Goal: Task Accomplishment & Management: Manage account settings

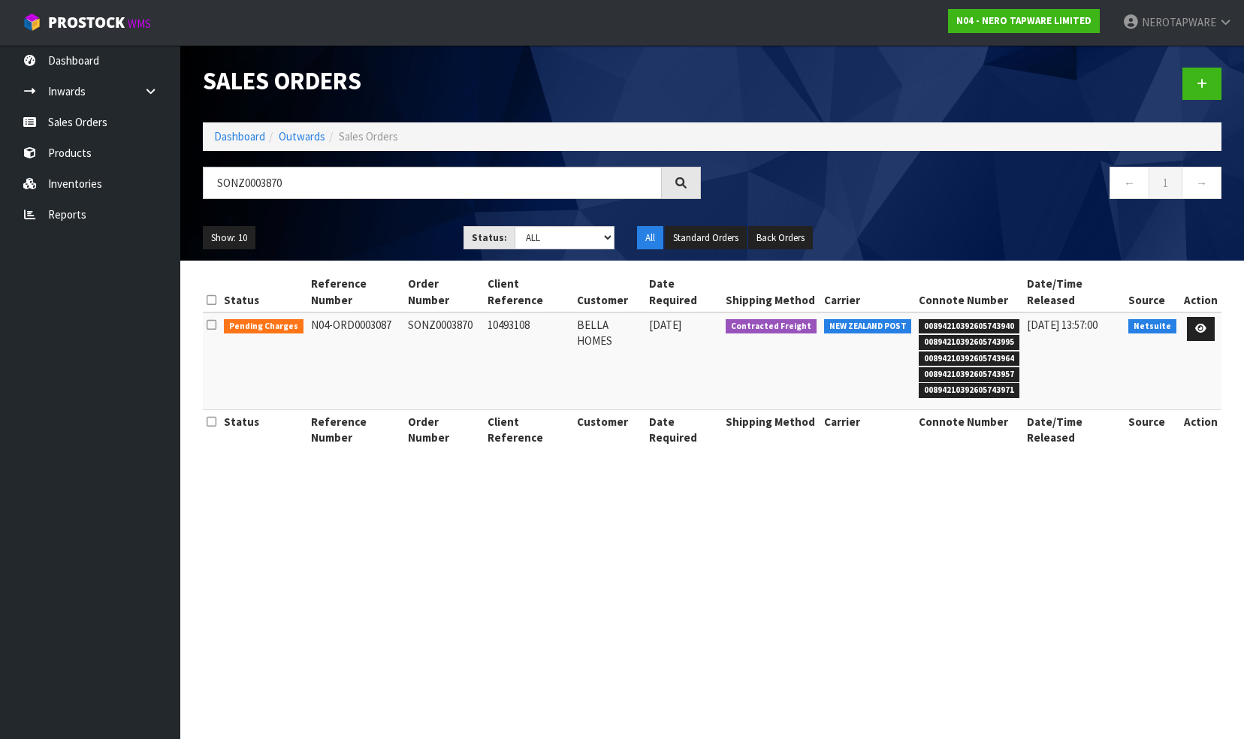
click at [92, 120] on link "Sales Orders" at bounding box center [90, 122] width 180 height 31
drag, startPoint x: 305, startPoint y: 183, endPoint x: 183, endPoint y: 171, distance: 122.3
click at [183, 171] on header "Sales Orders Dashboard Outwards Sales Orders SONZ0003870 ← 1 → Show: 10 5 10 25…" at bounding box center [712, 153] width 1064 height 216
click at [234, 176] on input "text" at bounding box center [432, 183] width 459 height 32
paste input "2071895."
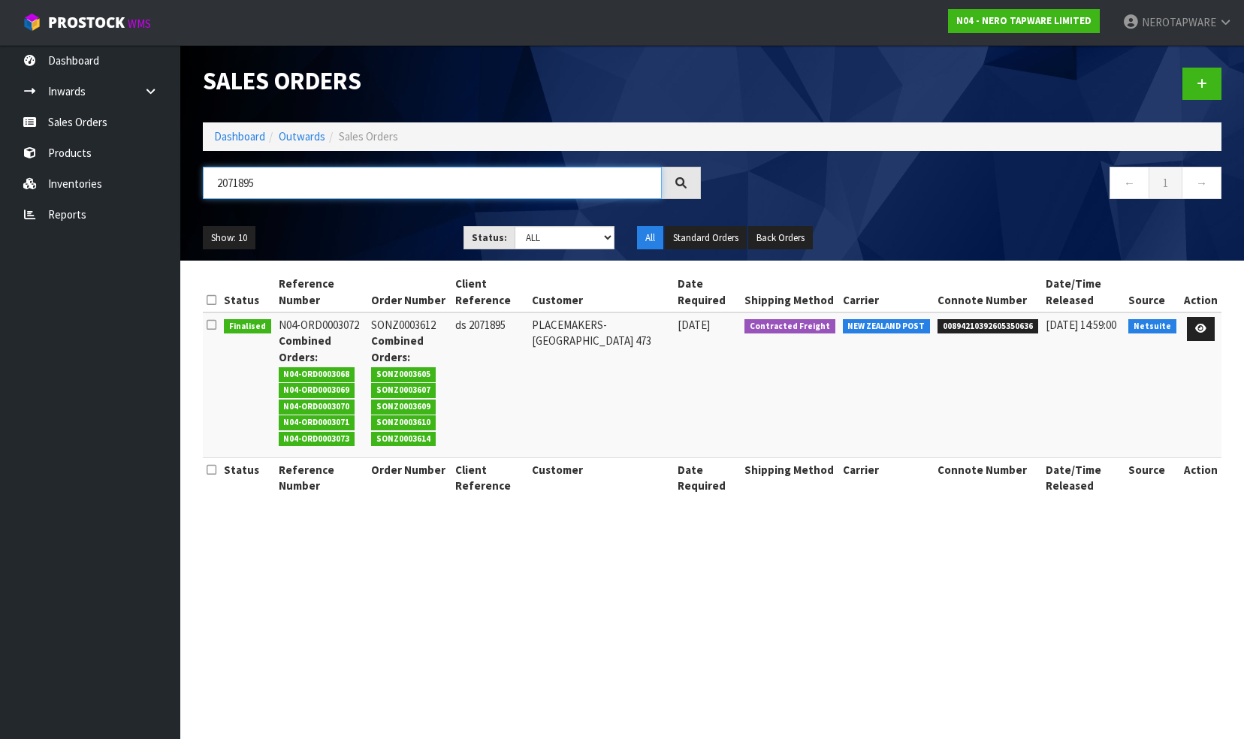
type input "2071895"
click at [1211, 325] on link at bounding box center [1201, 329] width 28 height 24
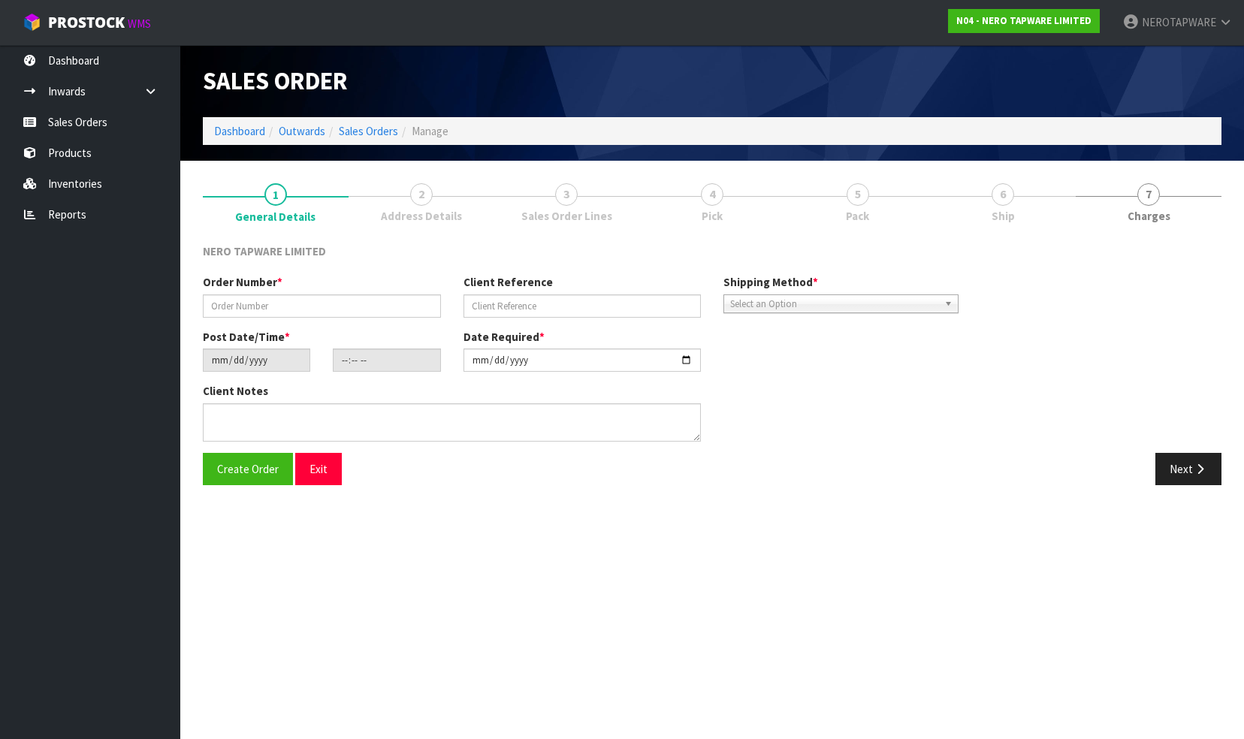
type input "SONZ0003612"
type input "ds 2071895"
type input "[DATE]"
type input "09:30:10.000"
type input "[DATE]"
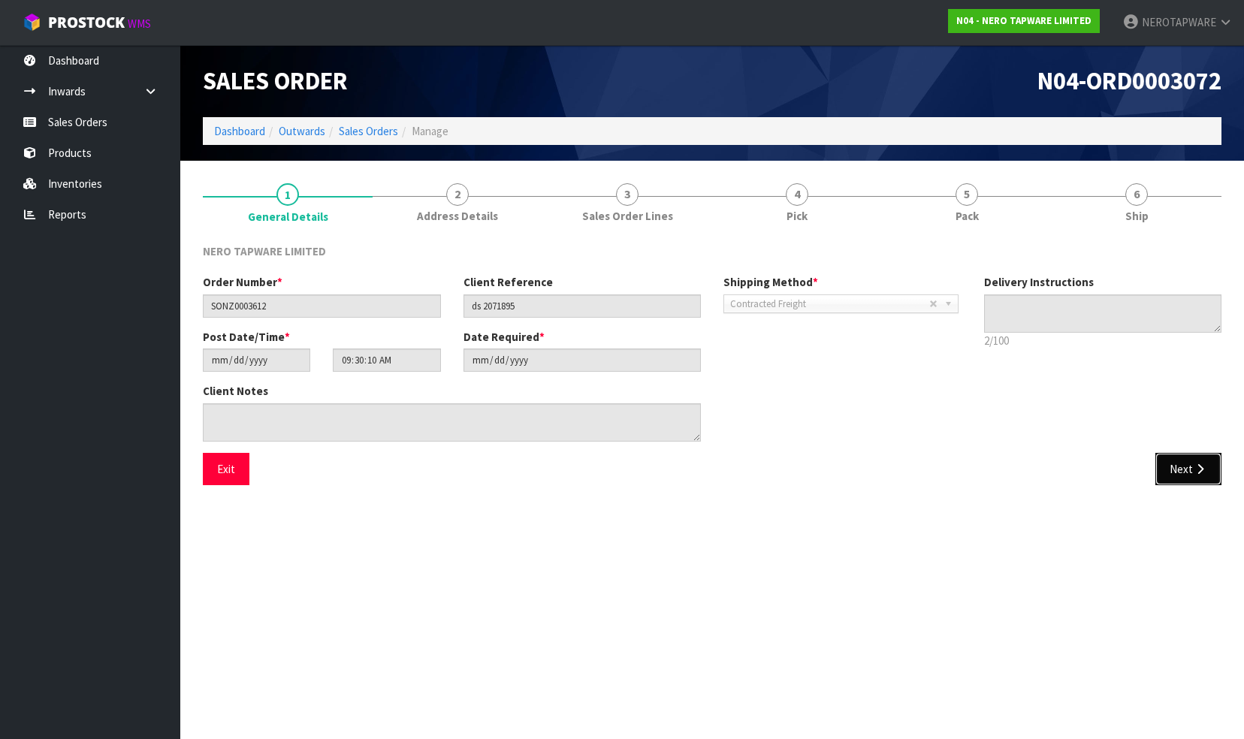
click at [1174, 464] on button "Next" at bounding box center [1189, 469] width 66 height 32
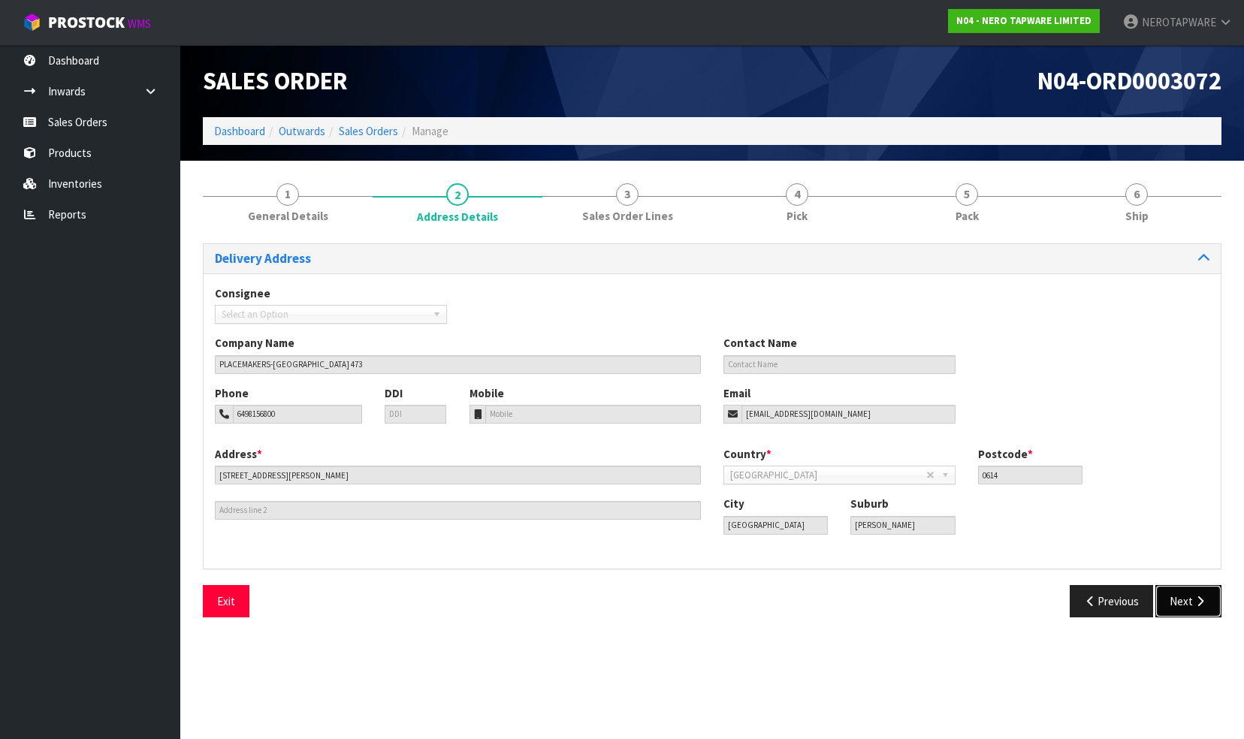
click at [1174, 600] on button "Next" at bounding box center [1189, 601] width 66 height 32
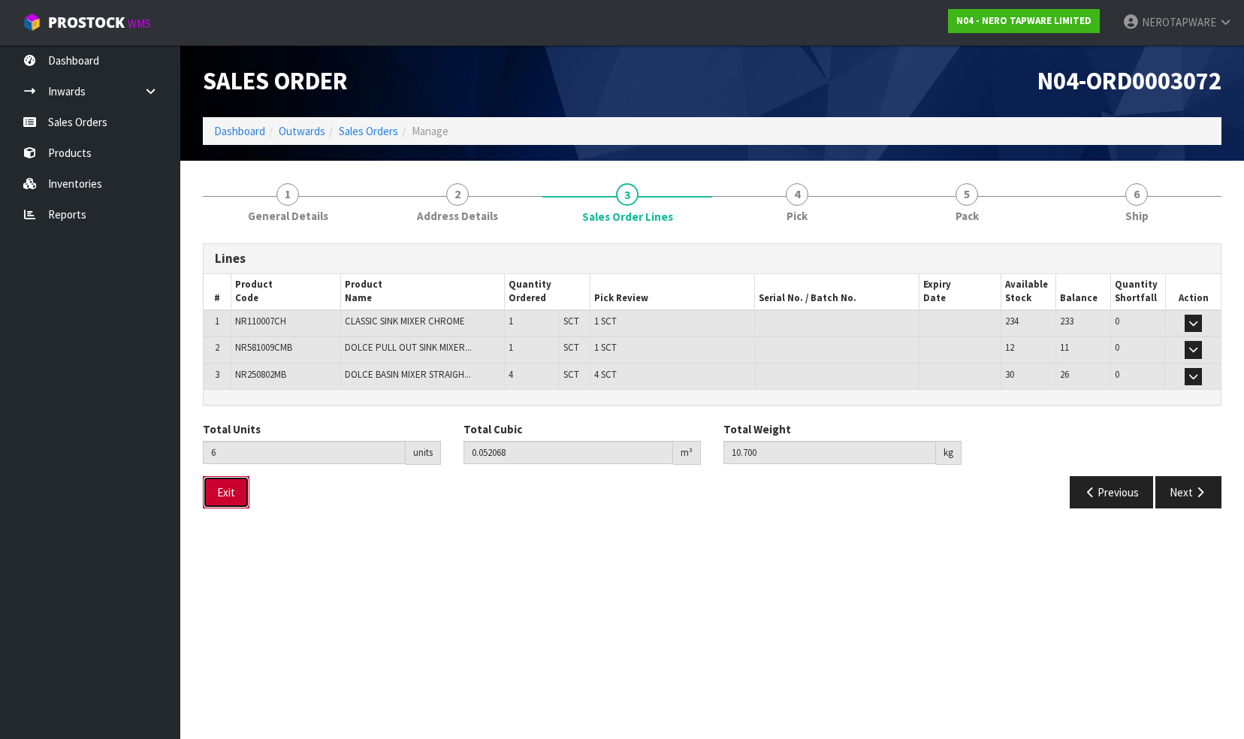
click at [227, 485] on button "Exit" at bounding box center [226, 492] width 47 height 32
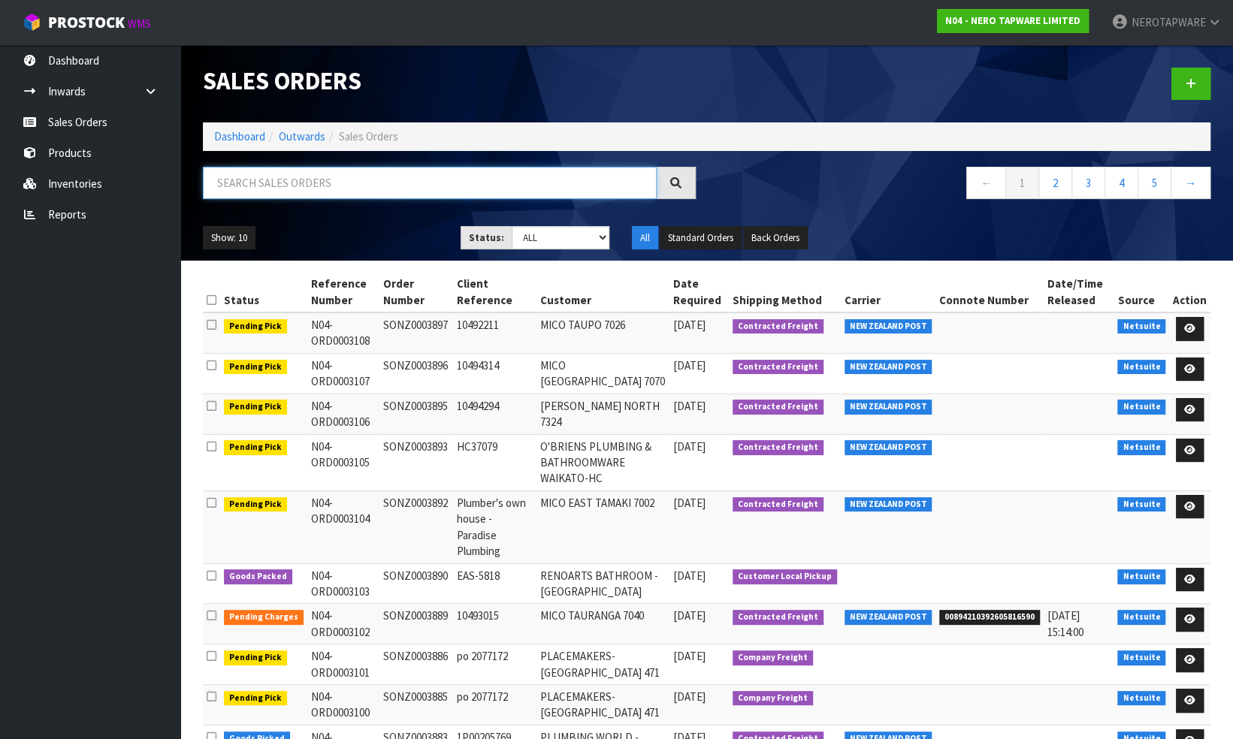
click at [286, 180] on input "text" at bounding box center [430, 183] width 454 height 32
paste input "2071895"
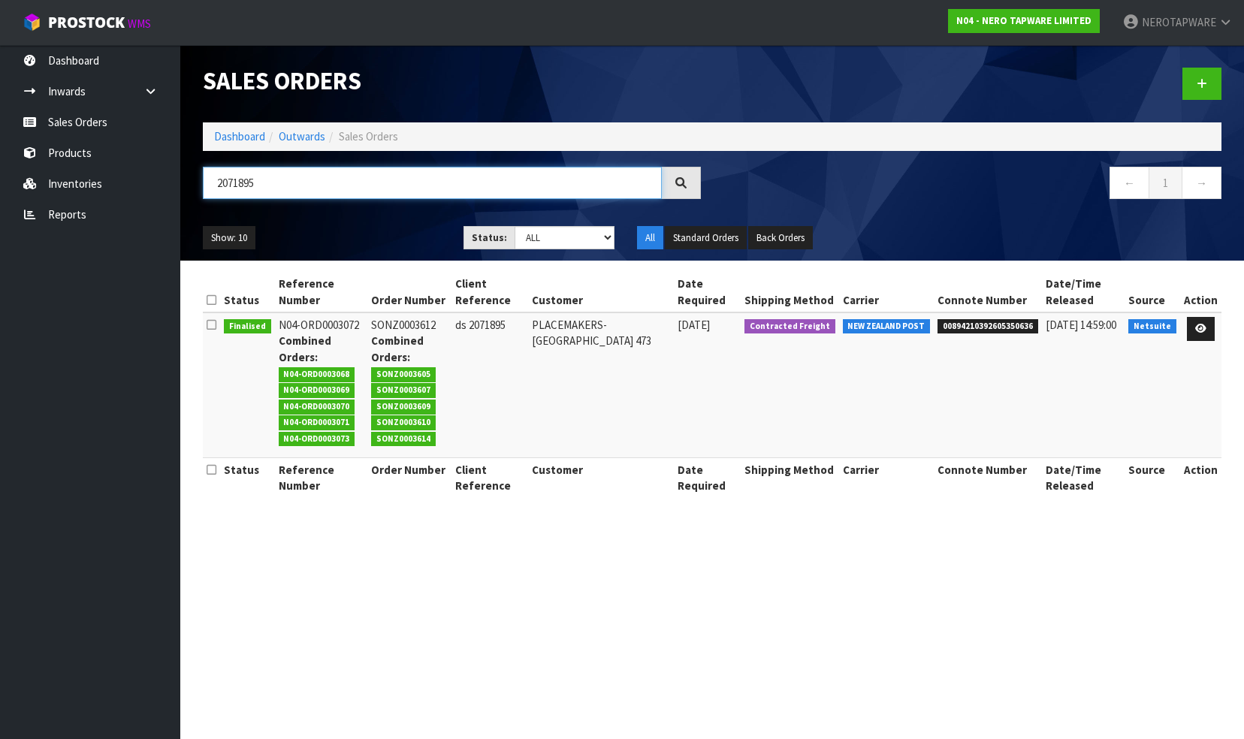
type input "2071895"
drag, startPoint x: 476, startPoint y: 323, endPoint x: 517, endPoint y: 319, distance: 40.8
click at [517, 319] on td "ds 2071895" at bounding box center [490, 385] width 77 height 145
copy td "2071895"
click at [1207, 326] on icon at bounding box center [1201, 329] width 11 height 10
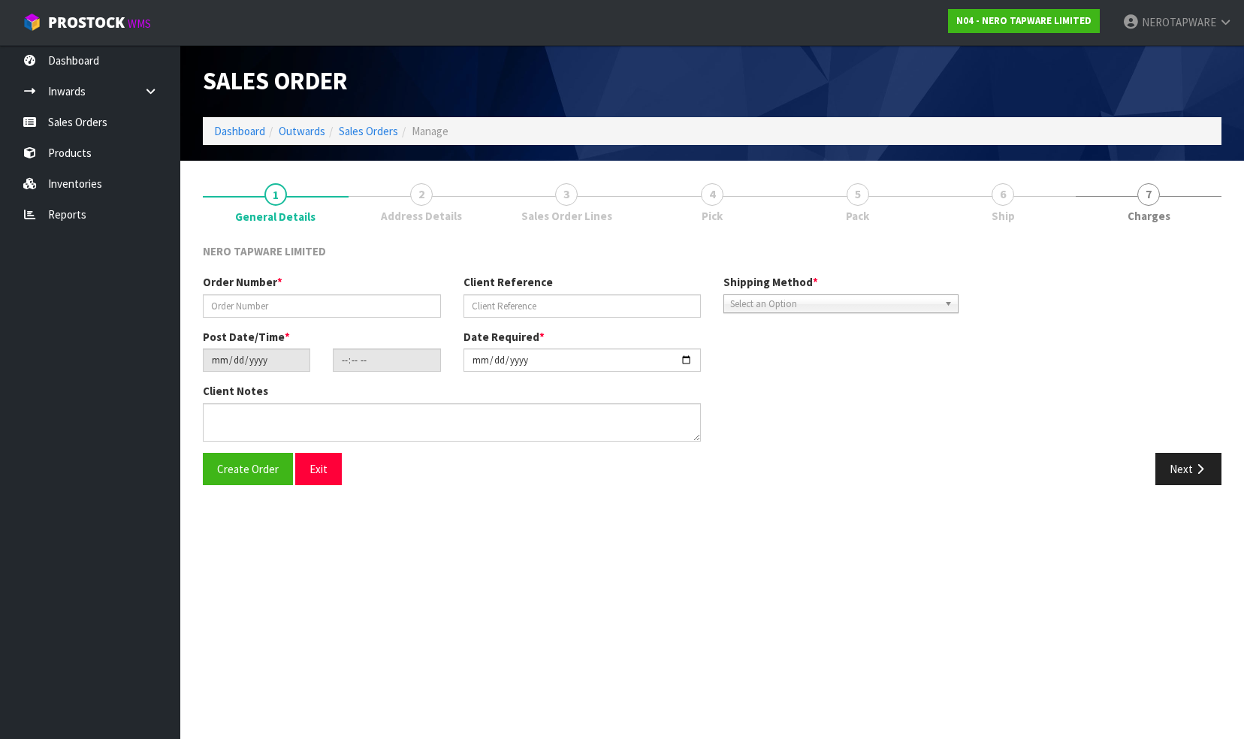
type input "SONZ0003612"
type input "ds 2071895"
type input "[DATE]"
type input "09:30:10.000"
type input "[DATE]"
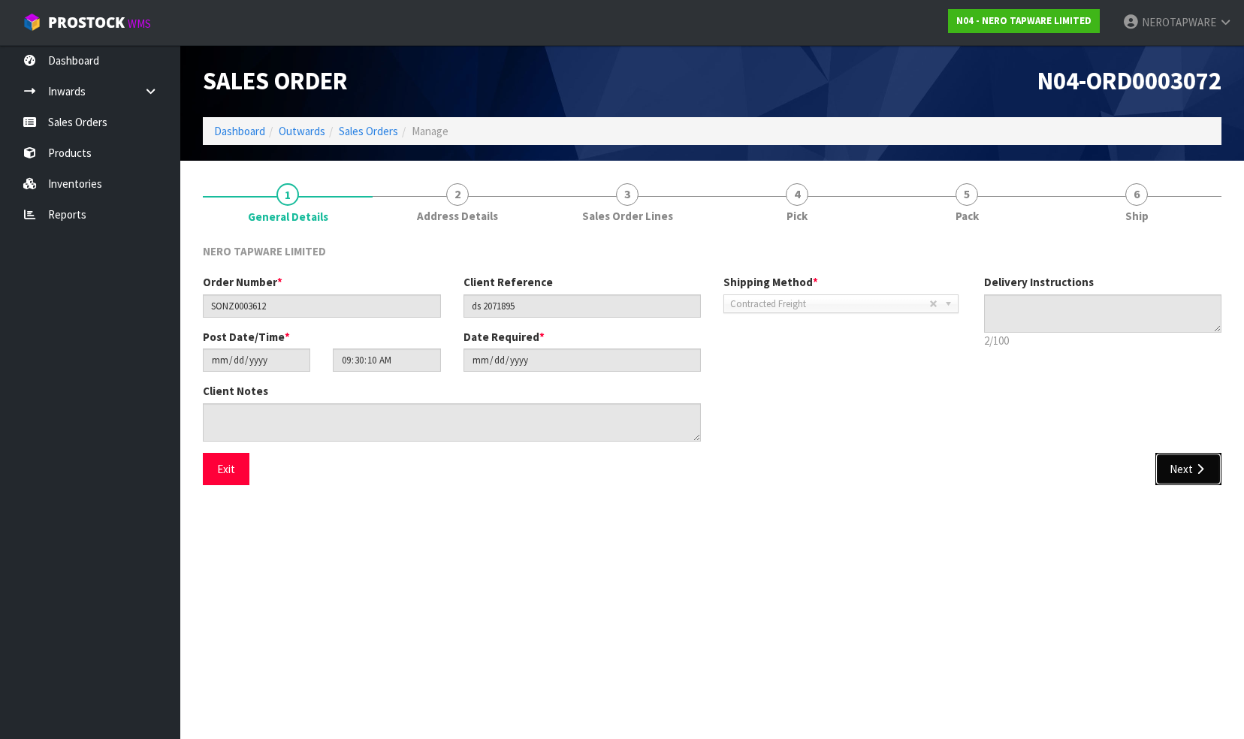
drag, startPoint x: 1171, startPoint y: 469, endPoint x: 932, endPoint y: 464, distance: 239.0
click at [1171, 469] on button "Next" at bounding box center [1189, 469] width 66 height 32
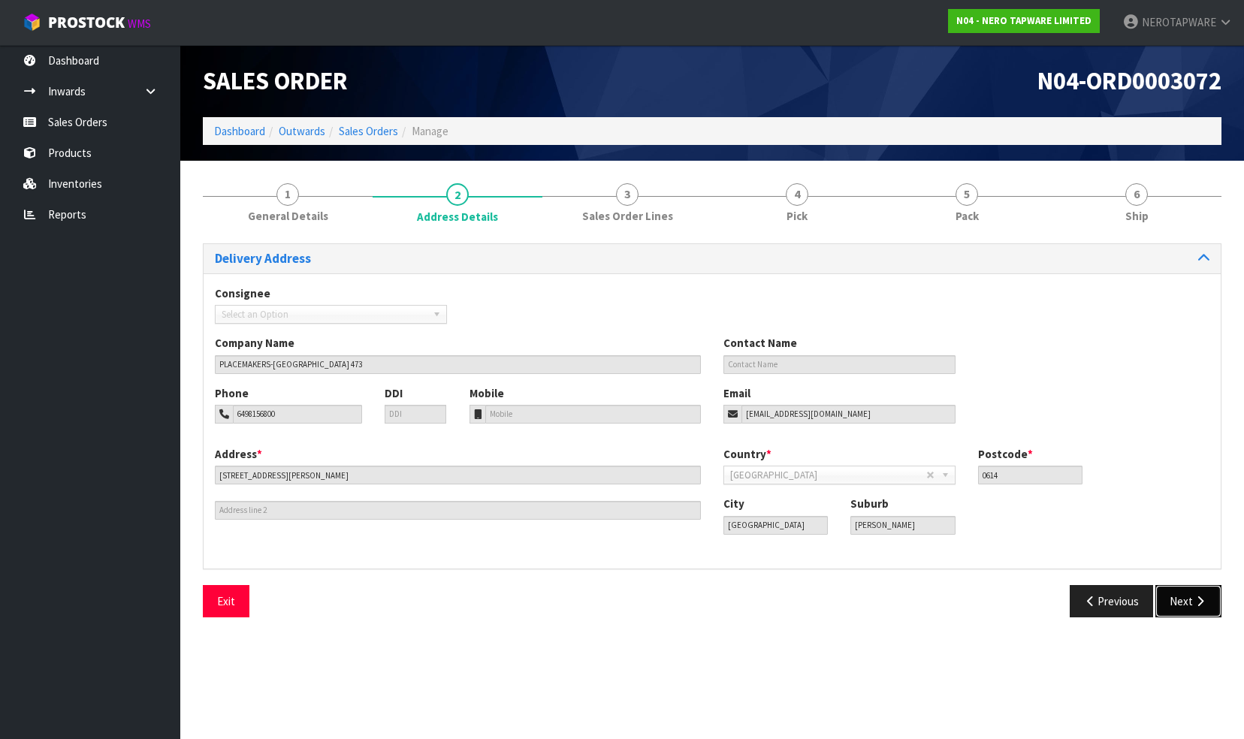
click at [1180, 588] on button "Next" at bounding box center [1189, 601] width 66 height 32
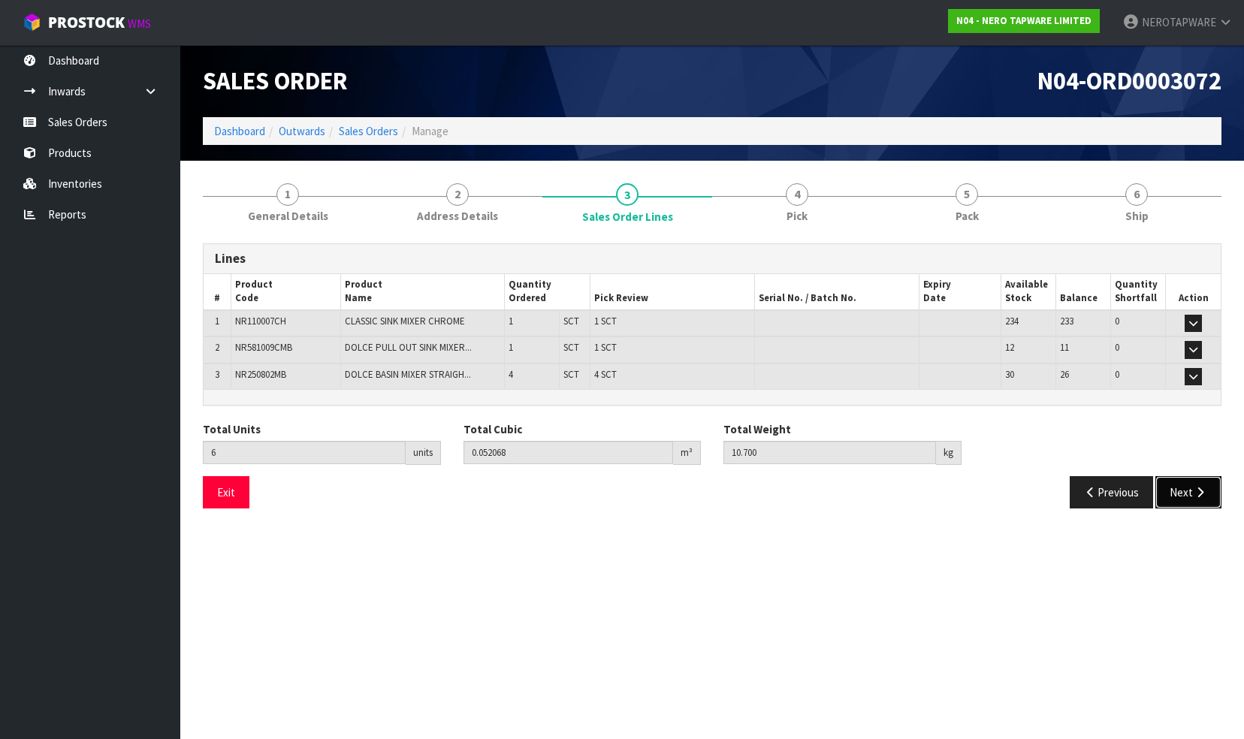
click at [1186, 490] on button "Next" at bounding box center [1189, 492] width 66 height 32
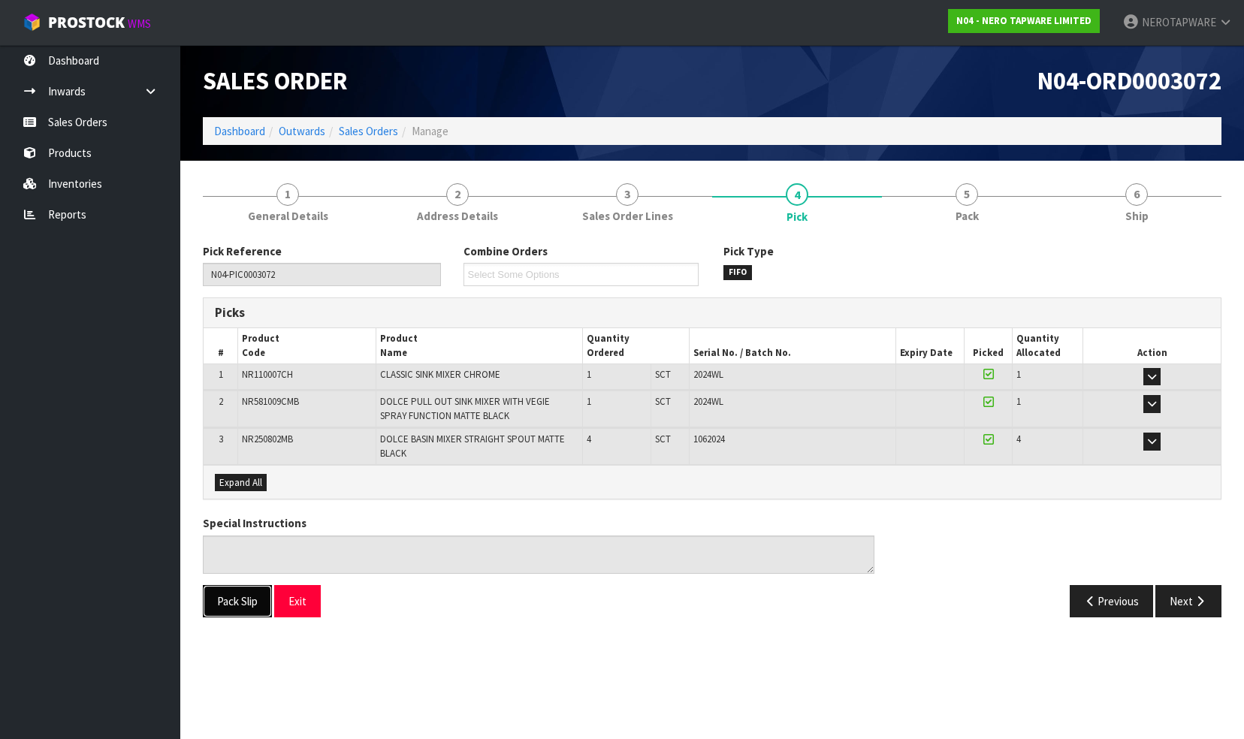
click at [219, 592] on button "Pack Slip" at bounding box center [237, 601] width 69 height 32
